Goal: Task Accomplishment & Management: Use online tool/utility

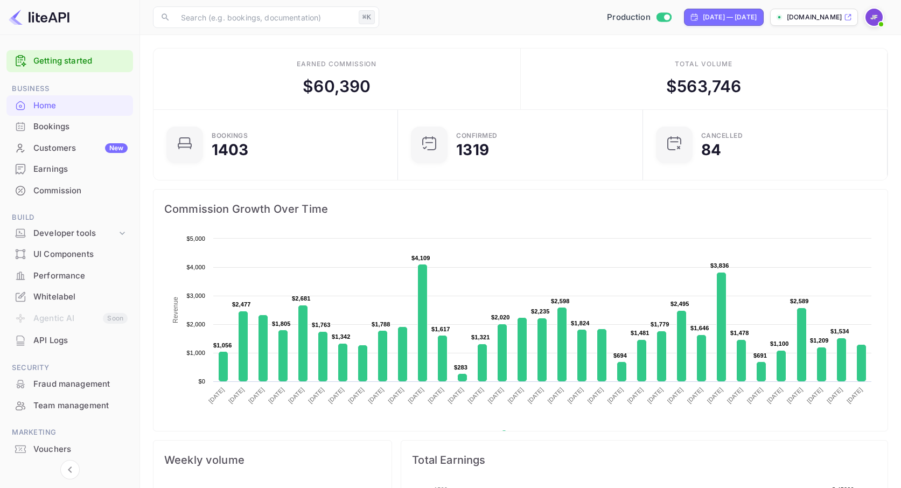
scroll to position [175, 238]
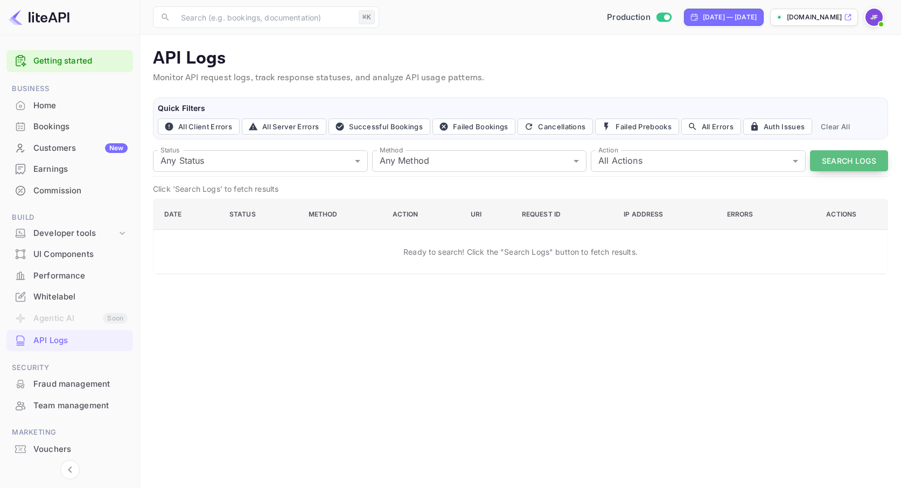
click at [865, 163] on button "Search Logs" at bounding box center [849, 160] width 78 height 21
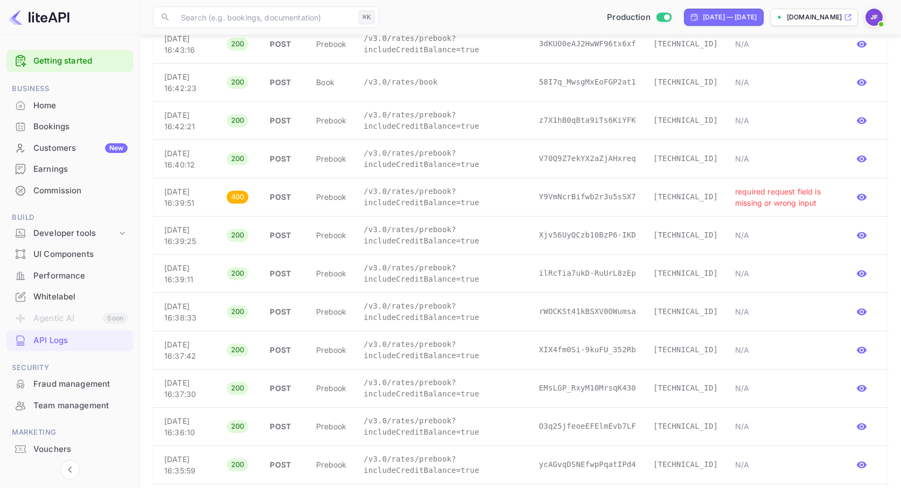
scroll to position [932, 0]
click at [419, 199] on p "/v3.0/rates/prebook?includeCreditBalance=true" at bounding box center [442, 196] width 158 height 23
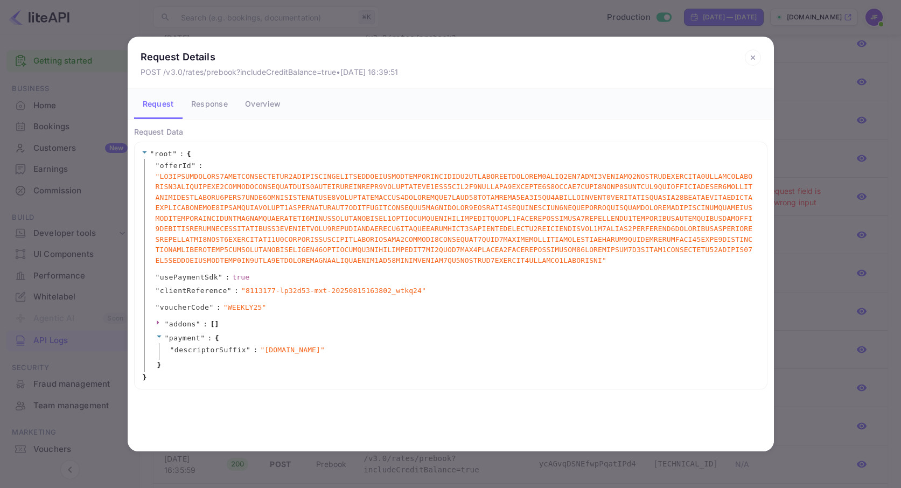
click at [186, 321] on span "addons" at bounding box center [182, 324] width 27 height 8
click at [201, 101] on button "Response" at bounding box center [210, 104] width 54 height 30
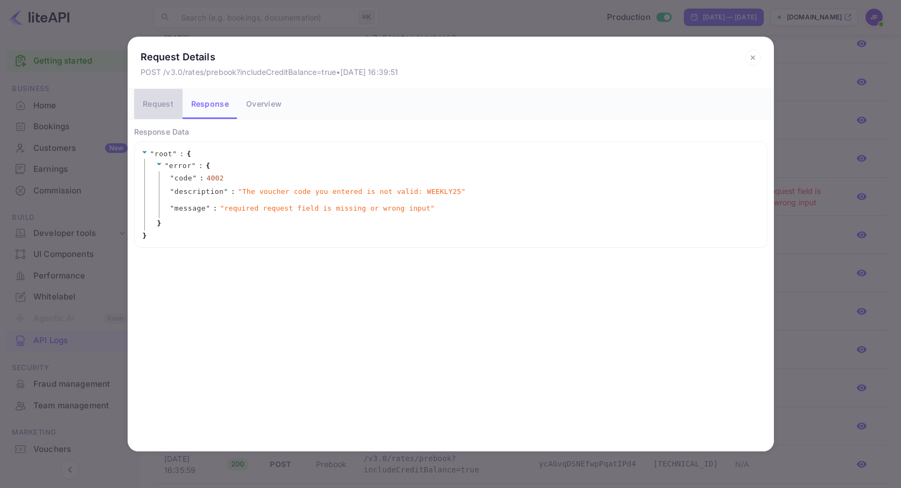
click at [173, 111] on button "Request" at bounding box center [158, 104] width 48 height 30
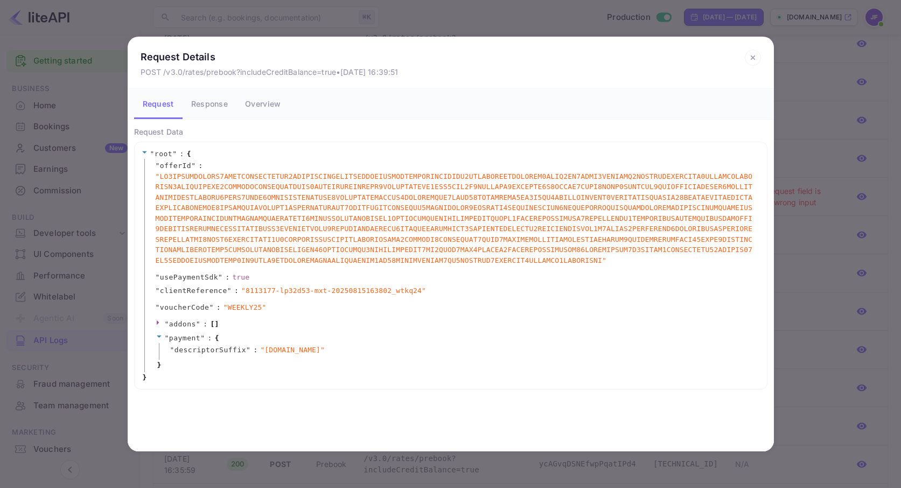
click at [753, 58] on icon at bounding box center [753, 57] width 4 height 4
